Goal: Find specific page/section: Find specific page/section

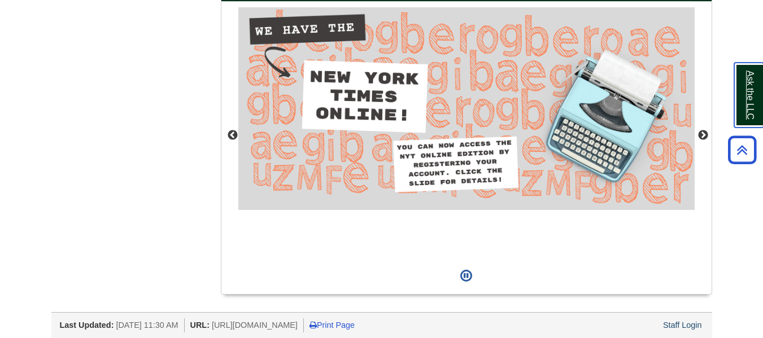
scroll to position [1071, 0]
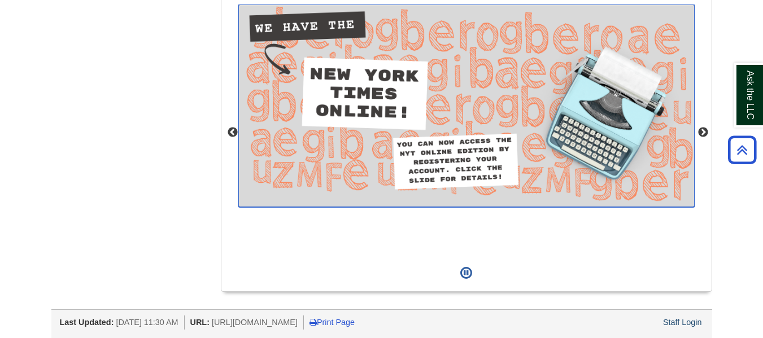
click at [473, 172] on img "slideshow" at bounding box center [466, 106] width 456 height 203
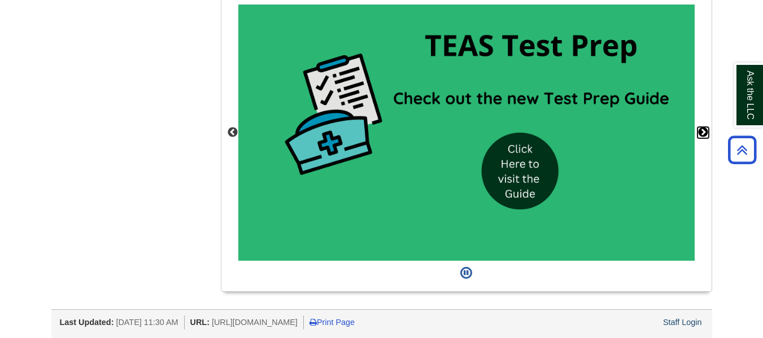
click at [703, 133] on button "Next" at bounding box center [702, 132] width 11 height 11
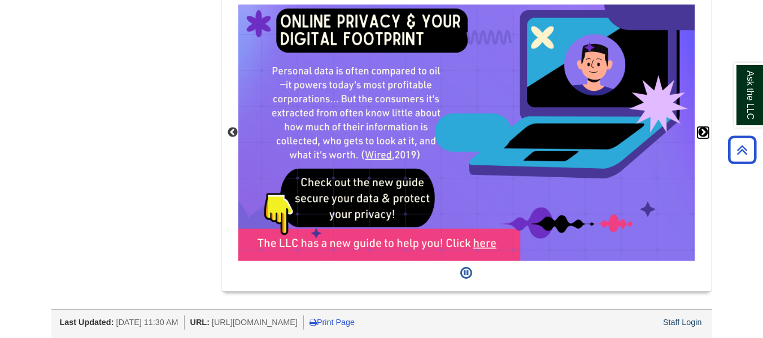
click at [703, 133] on button "Next" at bounding box center [702, 132] width 11 height 11
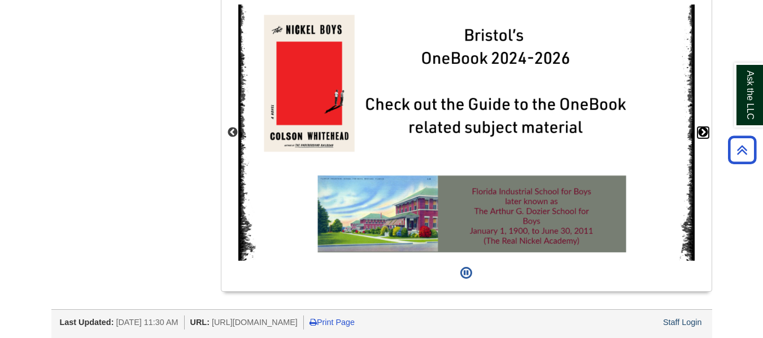
click at [703, 133] on button "Next" at bounding box center [702, 132] width 11 height 11
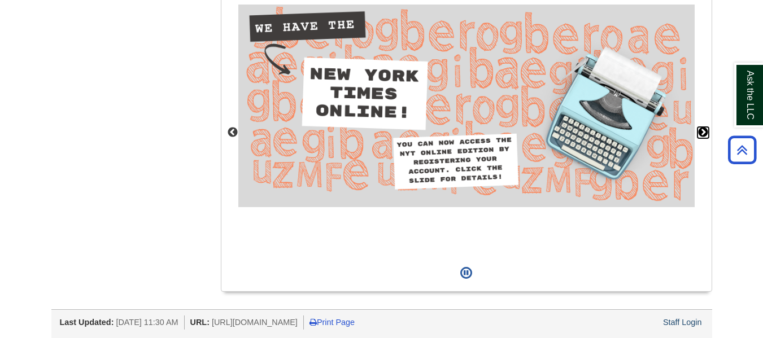
click at [703, 133] on button "Next" at bounding box center [702, 132] width 11 height 11
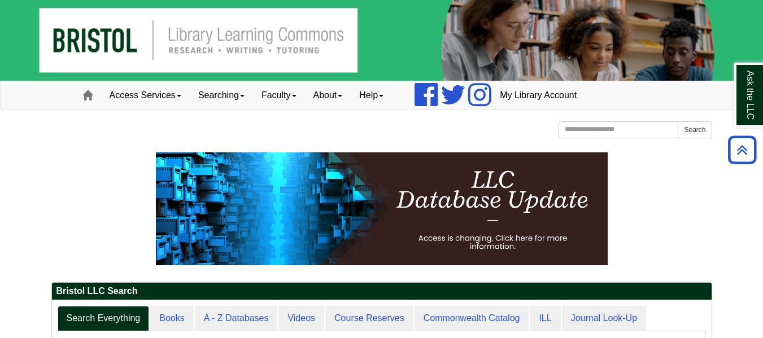
scroll to position [136, 659]
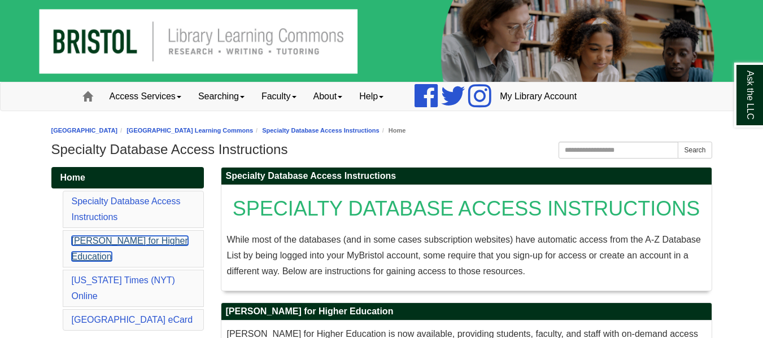
click at [154, 243] on link "[PERSON_NAME] for Higher Education" at bounding box center [130, 248] width 116 height 25
